Goal: Task Accomplishment & Management: Use online tool/utility

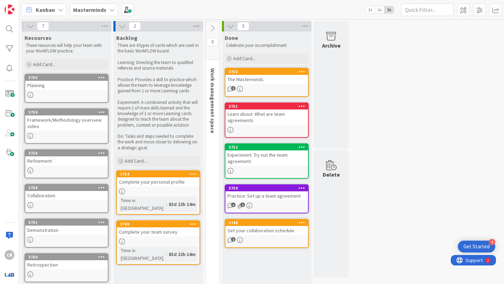
scroll to position [42, 0]
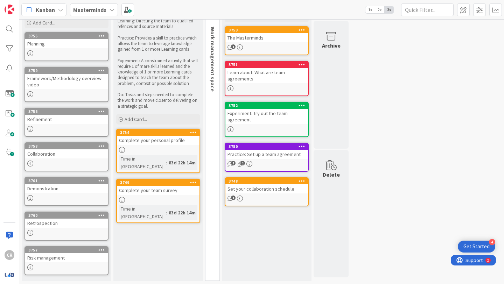
click at [109, 8] on icon at bounding box center [112, 10] width 6 height 6
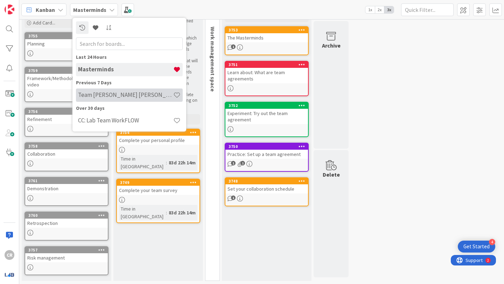
click at [123, 92] on h4 "Team [PERSON_NAME] [PERSON_NAME] WorkFLOW" at bounding box center [125, 94] width 95 height 7
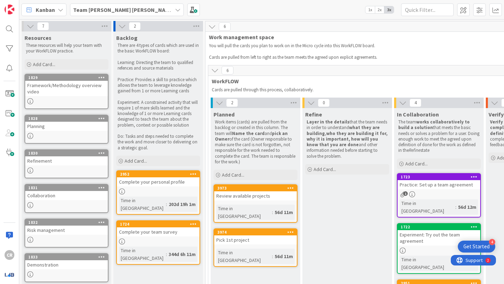
click at [237, 198] on div "Review available projects" at bounding box center [255, 196] width 83 height 9
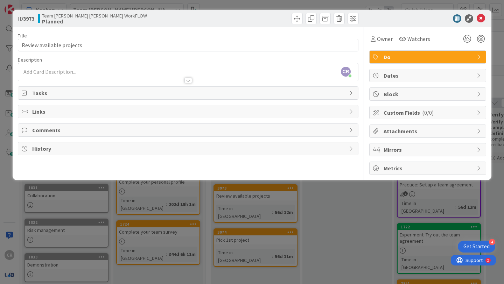
click at [389, 56] on span "Do" at bounding box center [429, 57] width 90 height 8
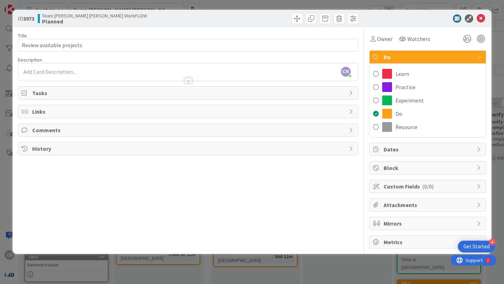
click at [389, 56] on span "Do" at bounding box center [429, 57] width 90 height 8
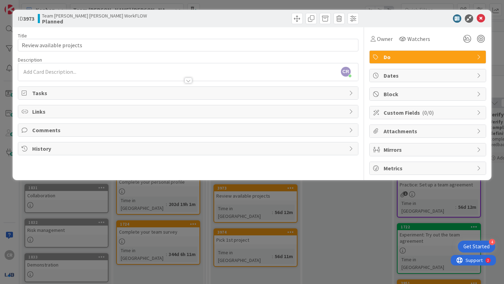
click at [412, 72] on span "Dates" at bounding box center [429, 75] width 90 height 8
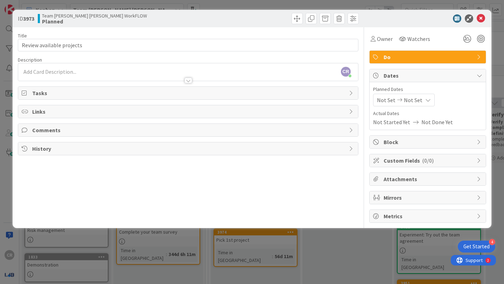
click at [392, 76] on span "Dates" at bounding box center [429, 75] width 90 height 8
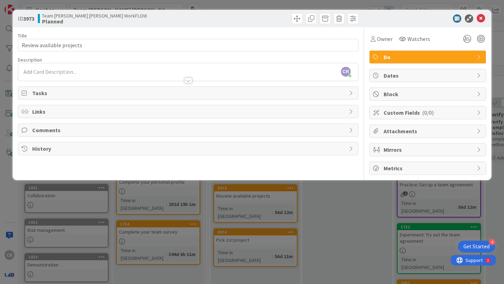
click at [398, 94] on span "Block" at bounding box center [429, 94] width 90 height 8
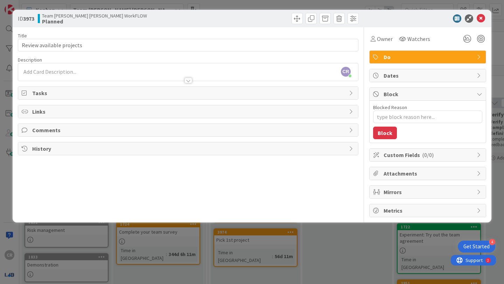
click at [396, 97] on span "Block" at bounding box center [429, 94] width 90 height 8
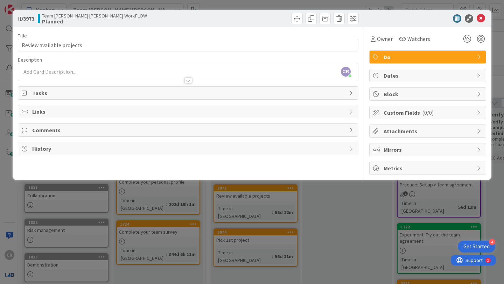
click at [391, 171] on span "Metrics" at bounding box center [429, 168] width 90 height 8
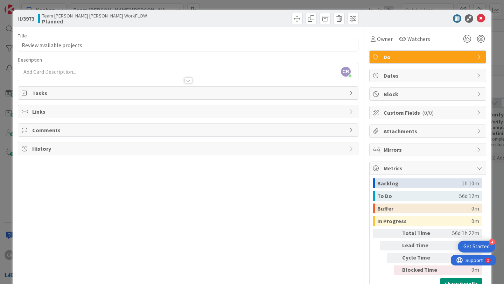
scroll to position [25, 0]
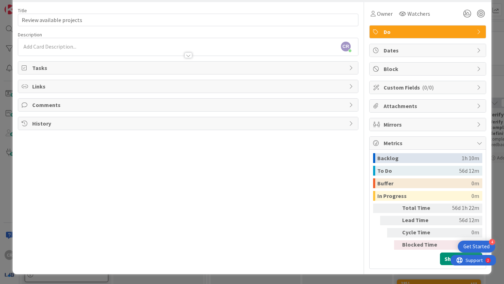
click at [418, 155] on div "Backlog" at bounding box center [419, 158] width 84 height 10
click at [390, 171] on div "To Do" at bounding box center [418, 171] width 82 height 10
click at [479, 146] on icon at bounding box center [480, 143] width 6 height 6
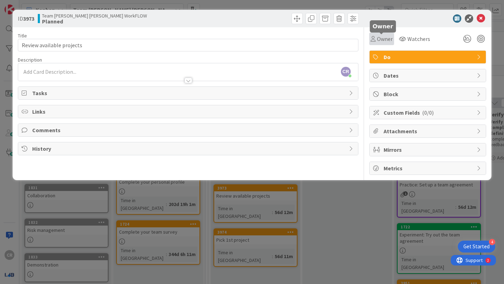
click at [385, 40] on span "Owner" at bounding box center [385, 39] width 16 height 8
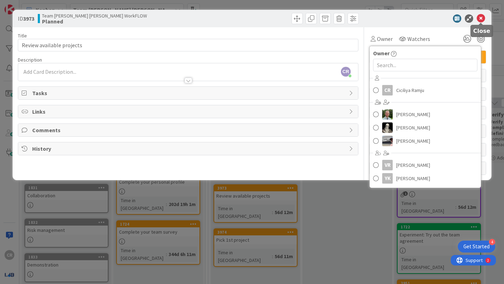
click at [480, 17] on icon at bounding box center [481, 18] width 8 height 8
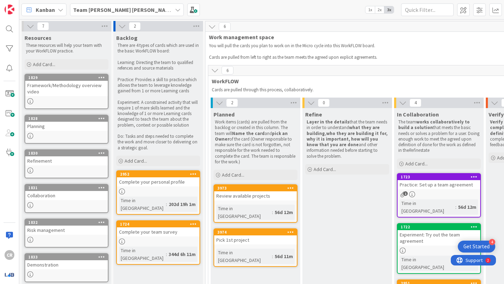
click at [235, 236] on div "Pick 1st project" at bounding box center [255, 240] width 83 height 9
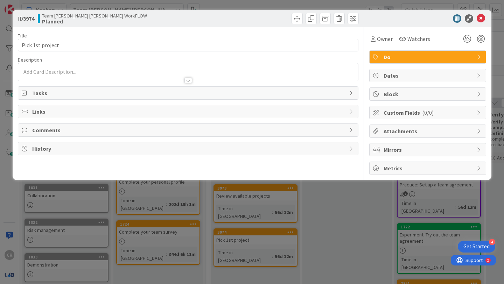
click at [427, 168] on span "Metrics" at bounding box center [429, 168] width 90 height 8
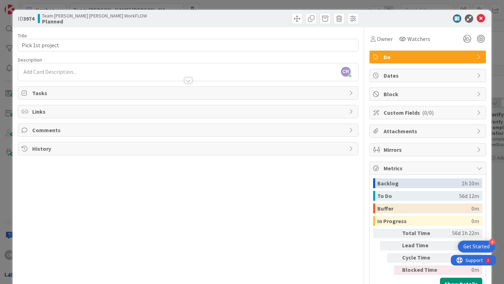
scroll to position [25, 0]
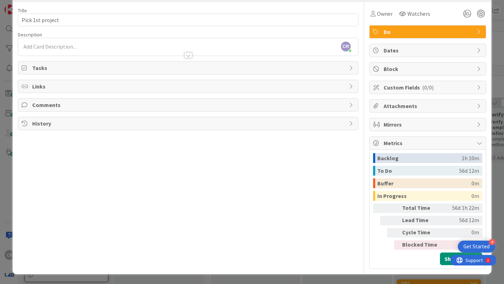
click at [420, 158] on div "Backlog" at bounding box center [419, 158] width 84 height 10
click at [390, 159] on div "Backlog" at bounding box center [419, 158] width 84 height 10
click at [398, 174] on div "To Do" at bounding box center [418, 171] width 82 height 10
click at [399, 142] on span "Metrics" at bounding box center [429, 143] width 90 height 8
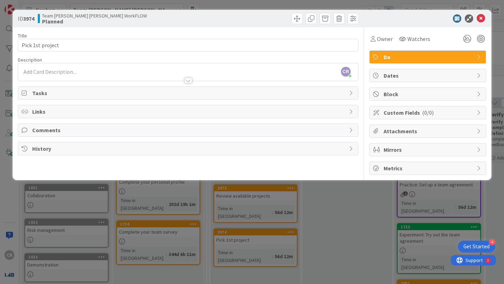
scroll to position [0, 0]
click at [400, 149] on span "Mirrors" at bounding box center [429, 150] width 90 height 8
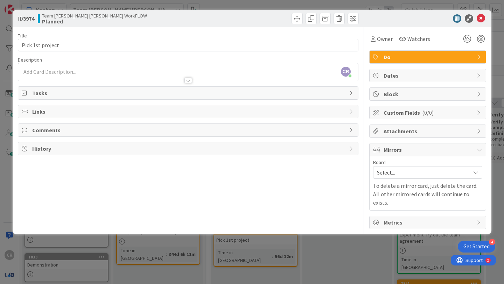
click at [400, 149] on span "Mirrors" at bounding box center [429, 150] width 90 height 8
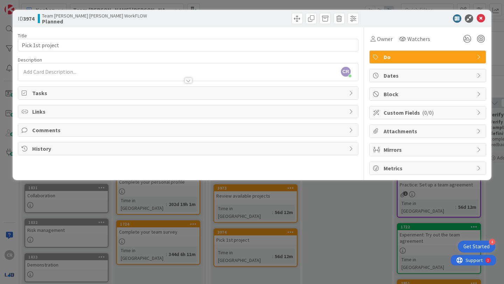
click at [154, 34] on div "Title 16 / 128" at bounding box center [188, 36] width 341 height 6
click at [457, 19] on icon at bounding box center [457, 18] width 8 height 8
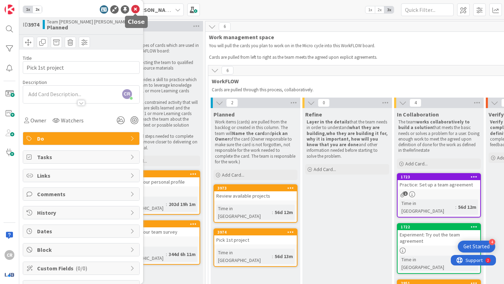
click at [134, 8] on icon at bounding box center [135, 9] width 8 height 8
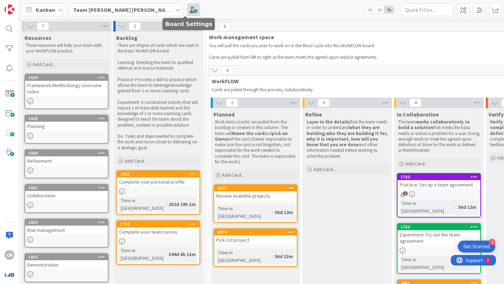
click at [190, 12] on span at bounding box center [193, 10] width 13 height 13
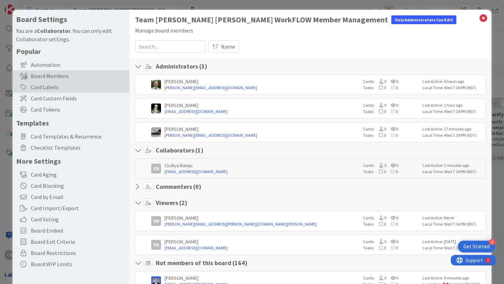
click at [61, 85] on div "Card Labels" at bounding box center [71, 87] width 117 height 11
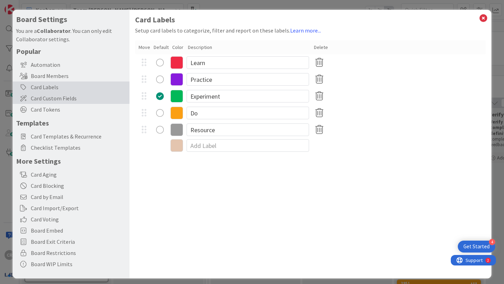
click at [63, 95] on span "Card Custom Fields" at bounding box center [78, 98] width 95 height 8
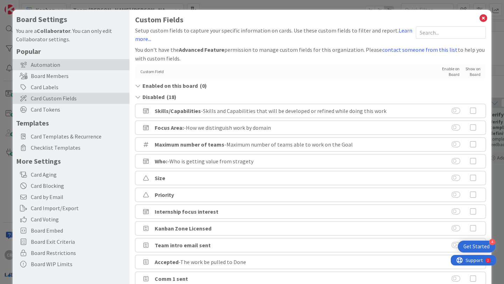
click at [61, 69] on div "Automation" at bounding box center [71, 64] width 117 height 11
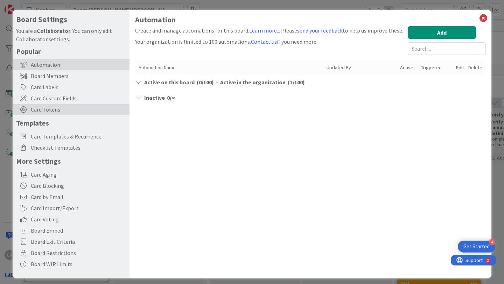
click at [62, 106] on span "Card Tokens" at bounding box center [78, 109] width 95 height 8
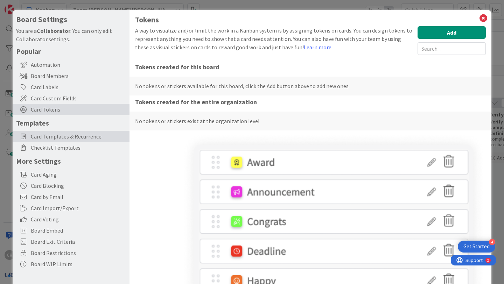
click at [90, 137] on span "Card Templates & Recurrence" at bounding box center [78, 136] width 95 height 8
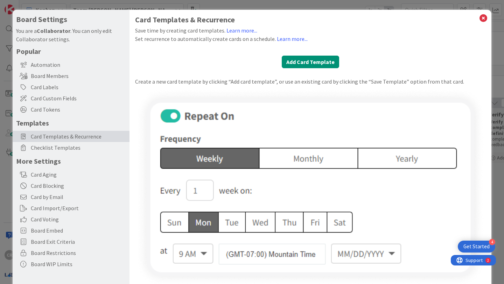
scroll to position [19, 0]
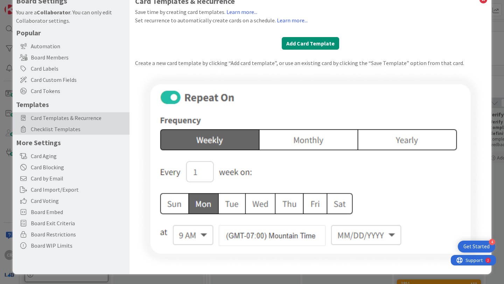
click at [25, 134] on div "Checklist Templates" at bounding box center [71, 129] width 117 height 11
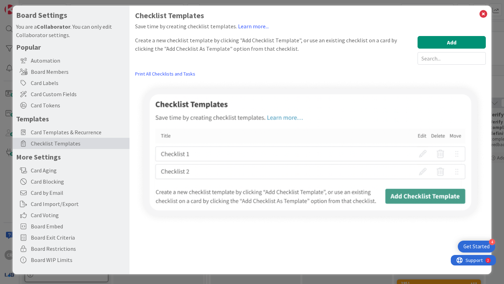
scroll to position [4, 0]
click at [483, 14] on icon at bounding box center [483, 14] width 9 height 10
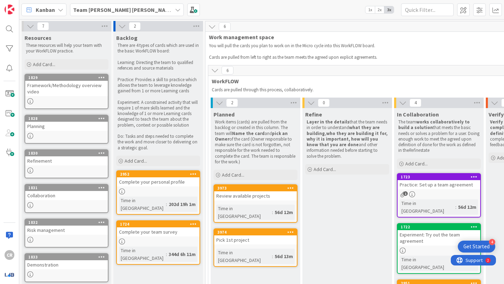
click at [292, 187] on icon at bounding box center [290, 188] width 7 height 5
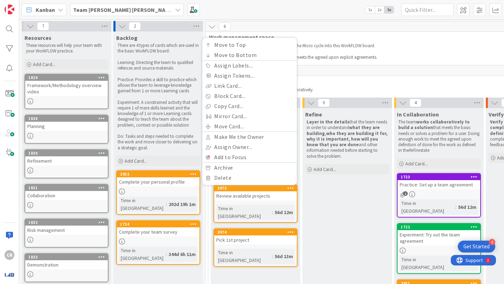
click at [292, 230] on icon at bounding box center [290, 232] width 7 height 5
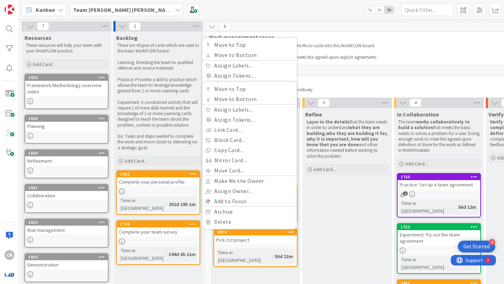
click at [345, 75] on div "6" at bounding box center [393, 70] width 370 height 11
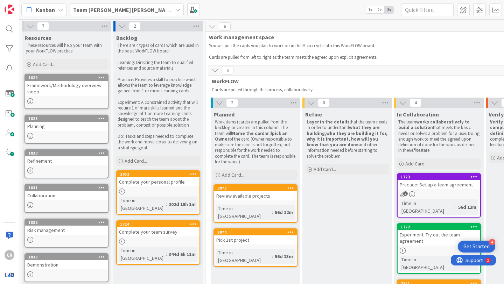
click at [219, 103] on icon at bounding box center [220, 103] width 8 height 8
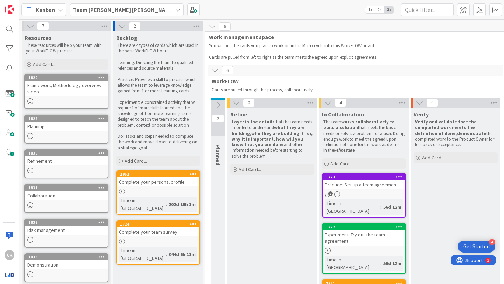
click at [220, 103] on icon at bounding box center [218, 105] width 8 height 8
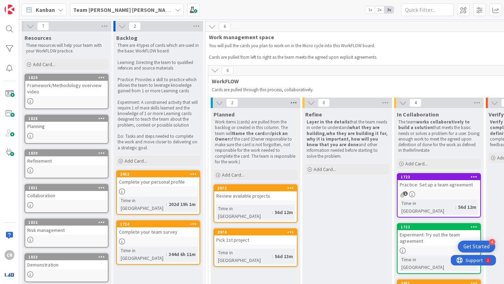
click at [294, 105] on icon at bounding box center [293, 103] width 9 height 11
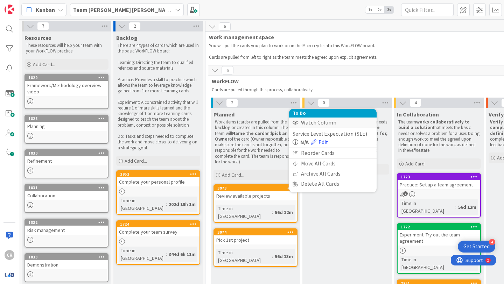
click at [322, 121] on div "Watch Column" at bounding box center [333, 123] width 88 height 10
click at [321, 122] on div "Stop Watching Column" at bounding box center [333, 123] width 88 height 10
click at [329, 90] on p "Cards are pulled through this process, collaboratively." at bounding box center [392, 90] width 360 height 6
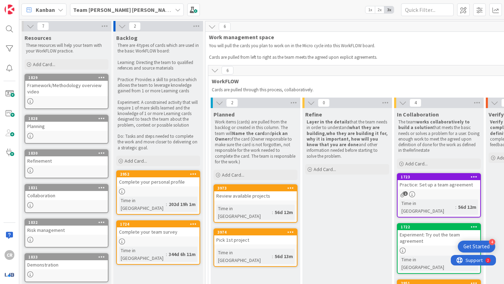
click at [227, 71] on span "6" at bounding box center [228, 70] width 12 height 8
click at [217, 70] on icon at bounding box center [215, 71] width 8 height 8
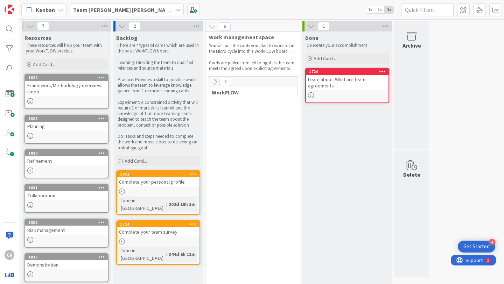
click at [216, 81] on icon at bounding box center [215, 82] width 8 height 8
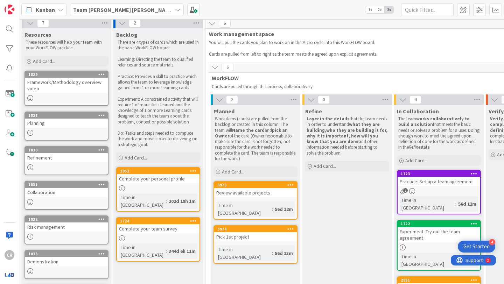
scroll to position [0, 0]
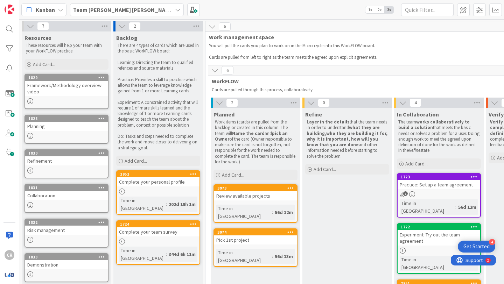
click at [152, 7] on b "Team [PERSON_NAME] [PERSON_NAME] WorkFLOW" at bounding box center [137, 9] width 129 height 7
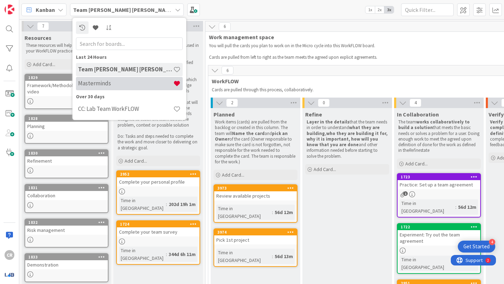
click at [139, 85] on h4 "Masterminds" at bounding box center [125, 83] width 95 height 7
